Goal: Use online tool/utility

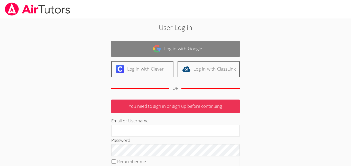
click at [142, 45] on link "Log in with Google" at bounding box center [175, 49] width 128 height 16
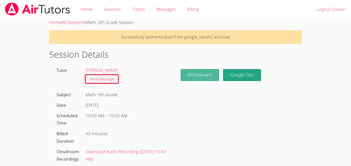
click at [204, 77] on button "Whiteboard" at bounding box center [199, 75] width 39 height 12
